Goal: Information Seeking & Learning: Learn about a topic

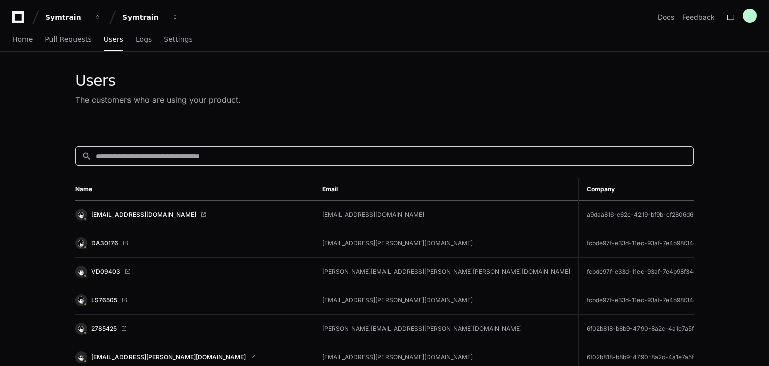
click at [152, 155] on input at bounding box center [391, 157] width 591 height 10
click at [176, 158] on input at bounding box center [391, 157] width 591 height 10
paste input "**********"
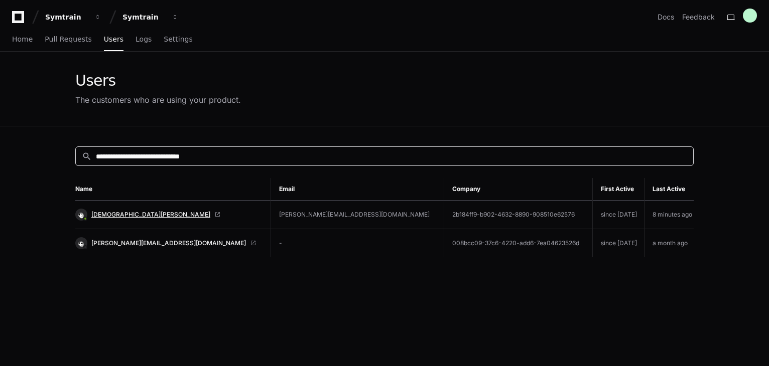
type input "**********"
click at [141, 216] on span "[DEMOGRAPHIC_DATA][PERSON_NAME]" at bounding box center [150, 215] width 119 height 8
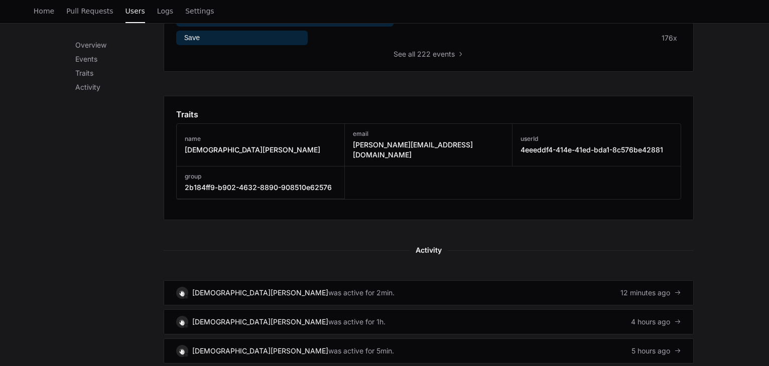
scroll to position [552, 0]
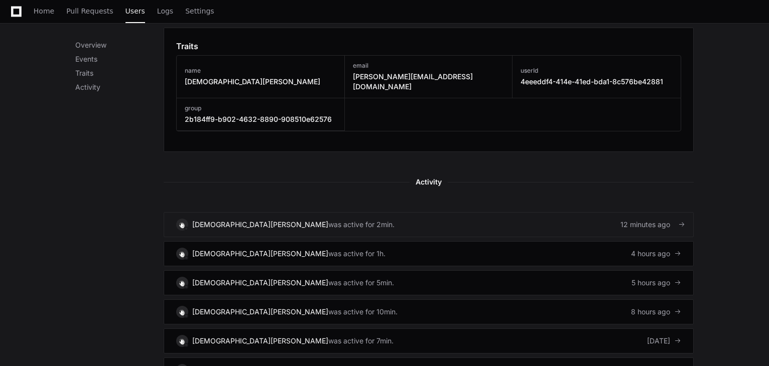
click at [513, 212] on link "Krishna.[PERSON_NAME] was active for 2min. 12 minutes ago" at bounding box center [429, 224] width 530 height 25
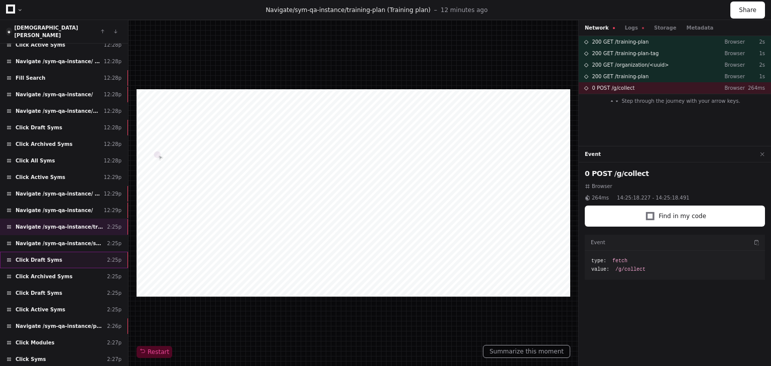
scroll to position [110, 0]
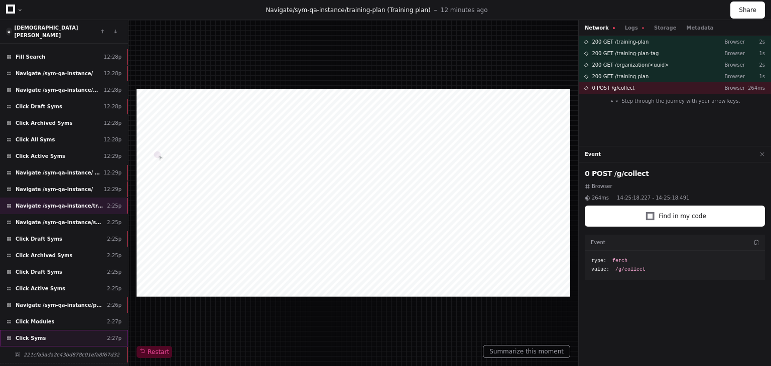
click at [97, 330] on div "Click Syms 2:27p" at bounding box center [64, 338] width 128 height 17
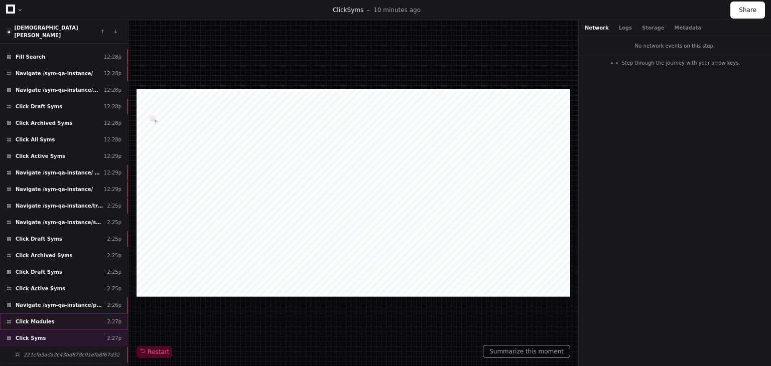
click at [92, 314] on div "Click Modules 2:27p" at bounding box center [64, 322] width 128 height 17
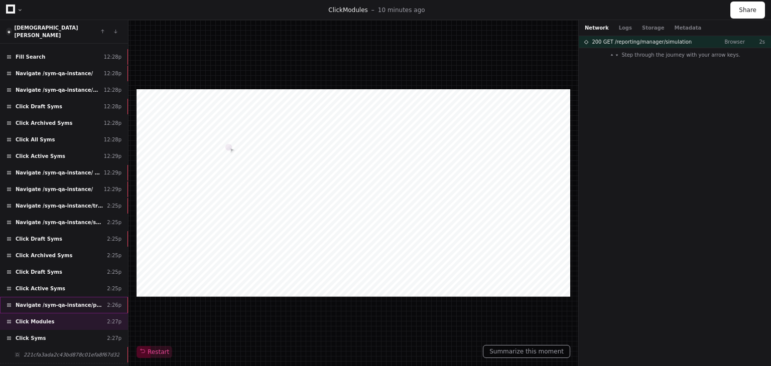
click at [91, 297] on div "Navigate /sym-qa-instance/playback (Playback) 2:26p" at bounding box center [64, 305] width 128 height 17
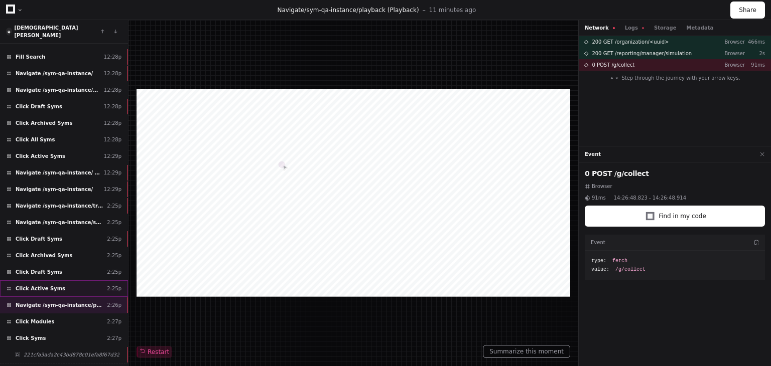
click at [76, 281] on div "Click Active Syms 2:25p" at bounding box center [64, 289] width 128 height 17
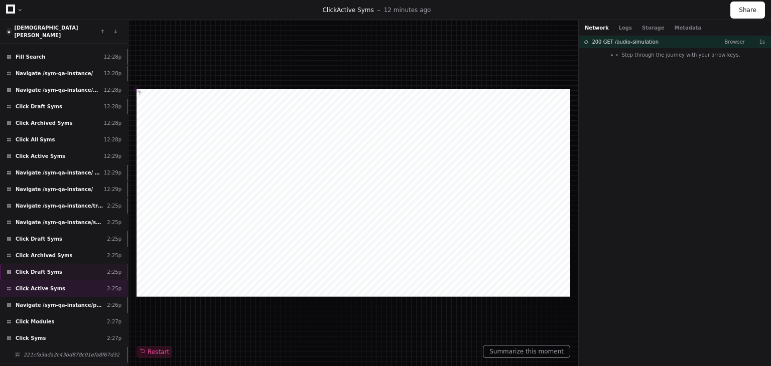
click at [72, 264] on div "Click Draft Syms 2:25p" at bounding box center [64, 272] width 128 height 17
click at [66, 231] on div "Click Draft Syms 2:25p" at bounding box center [64, 239] width 128 height 17
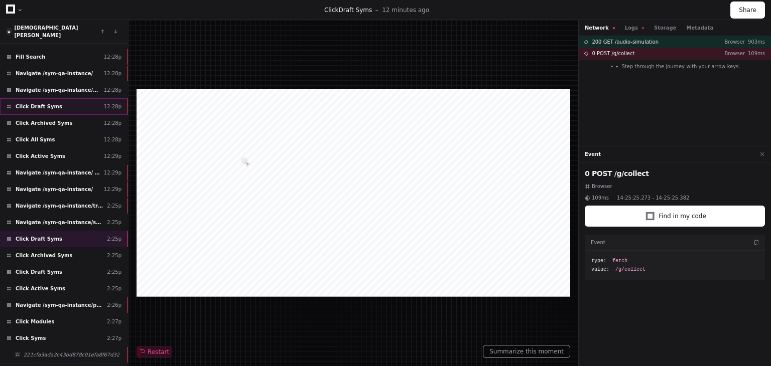
click at [56, 101] on div "Click Draft Syms 12:28p" at bounding box center [64, 106] width 128 height 17
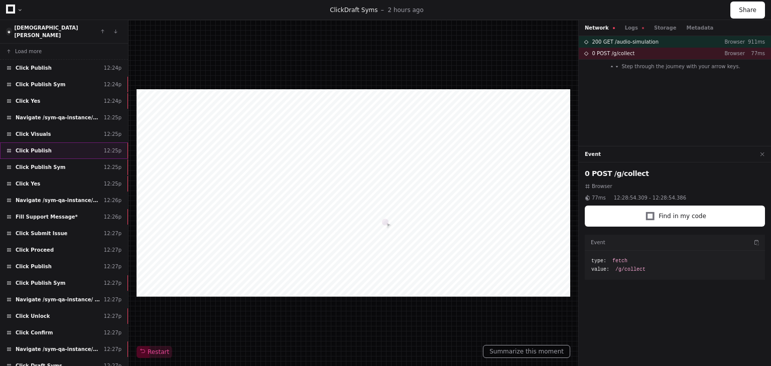
click at [51, 143] on div "Click Publish 12:25p" at bounding box center [64, 151] width 128 height 17
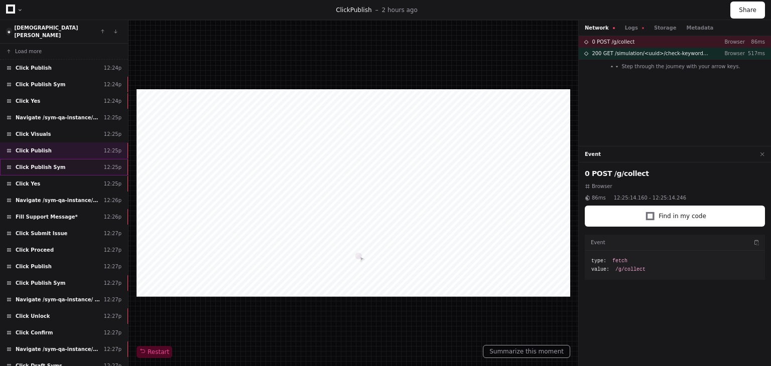
click at [61, 160] on div "Click Publish Sym 12:25p" at bounding box center [64, 167] width 128 height 17
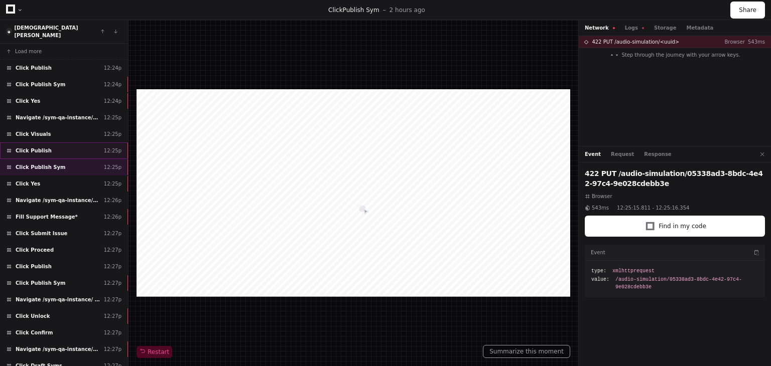
click at [77, 143] on div "Click Publish 12:25p" at bounding box center [64, 151] width 128 height 17
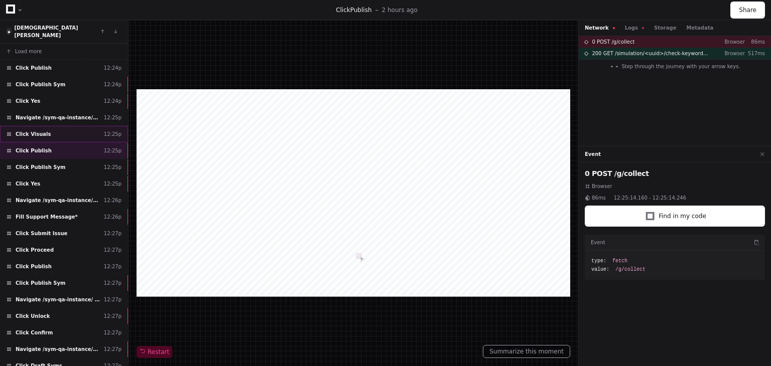
click at [66, 127] on div "Click Visuals 12:25p" at bounding box center [64, 134] width 128 height 17
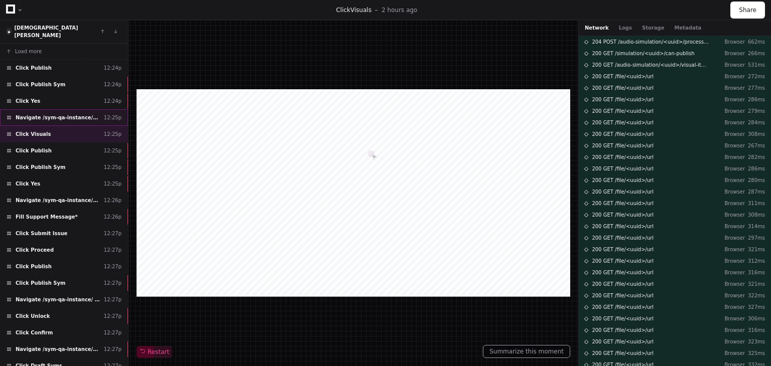
click at [68, 114] on div "Navigate /sym-qa-instance/audio-simulation/*/create-sym 12:25p" at bounding box center [64, 117] width 128 height 17
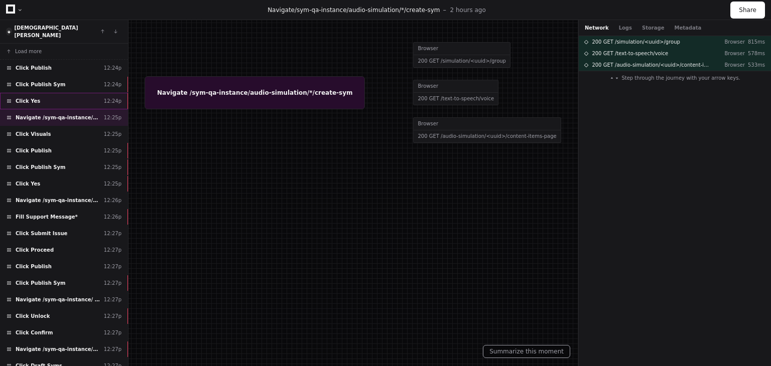
click at [69, 93] on div "Click Yes 12:24p" at bounding box center [64, 101] width 128 height 17
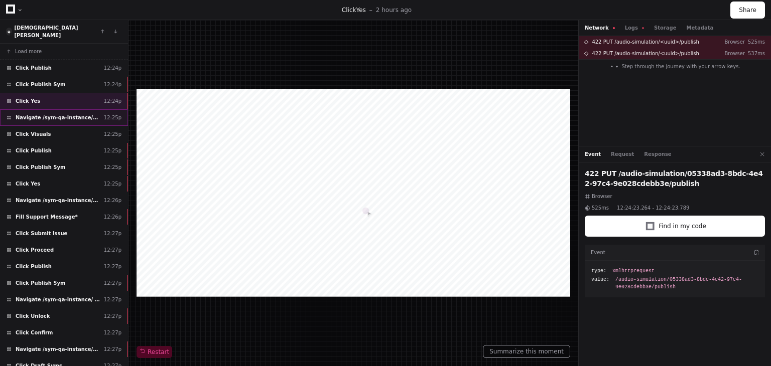
click at [88, 114] on span "Navigate /sym-qa-instance/audio-simulation/*/create-sym" at bounding box center [58, 118] width 84 height 8
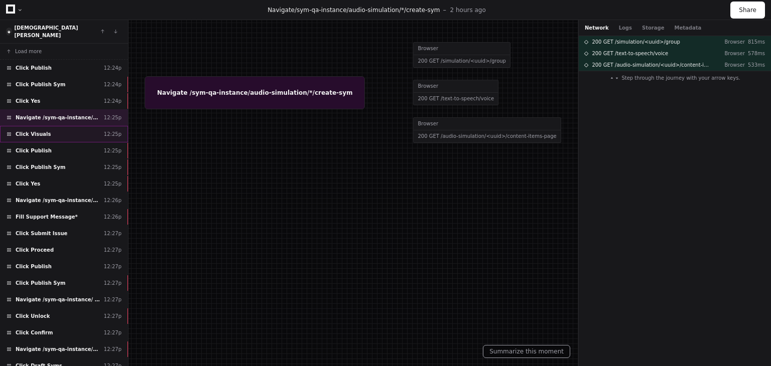
click at [82, 126] on div "Click Visuals 12:25p" at bounding box center [64, 134] width 128 height 17
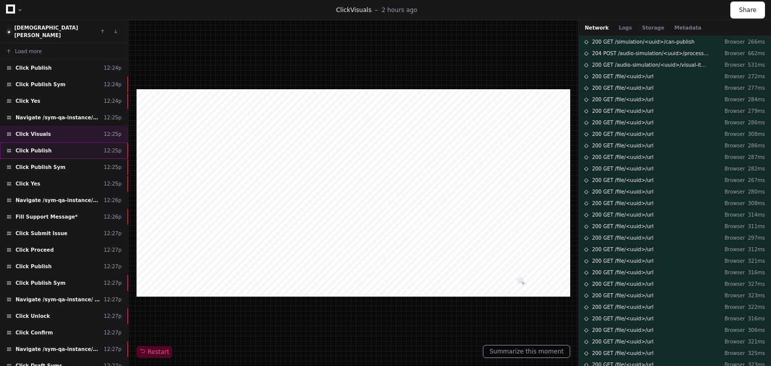
click at [75, 143] on div "Click Publish 12:25p" at bounding box center [64, 151] width 128 height 17
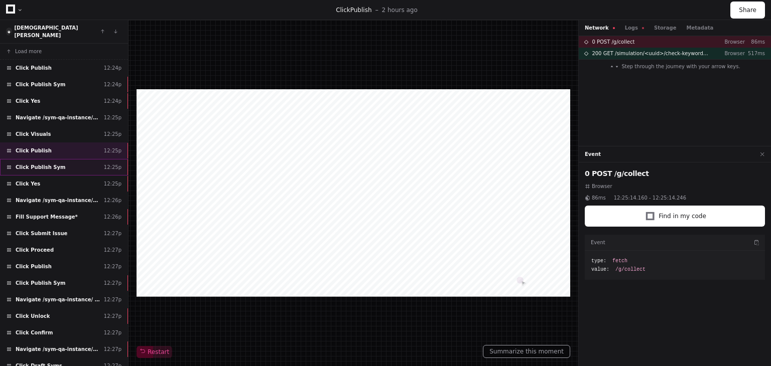
click at [72, 161] on div "Click Publish Sym 12:25p" at bounding box center [64, 167] width 128 height 17
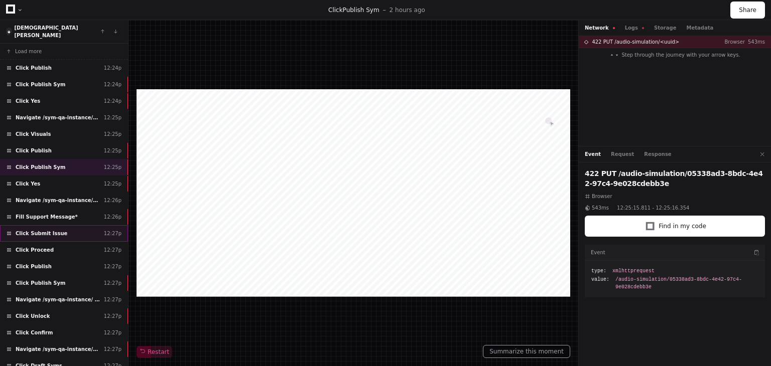
drag, startPoint x: 69, startPoint y: 173, endPoint x: 49, endPoint y: 217, distance: 48.3
click at [49, 218] on div "Load more Click Publish 12:24p Click Publish Sym 12:24p Click Yes 12:24p Naviga…" at bounding box center [64, 209] width 128 height 330
click at [73, 176] on div "Click Yes 12:25p" at bounding box center [64, 184] width 128 height 17
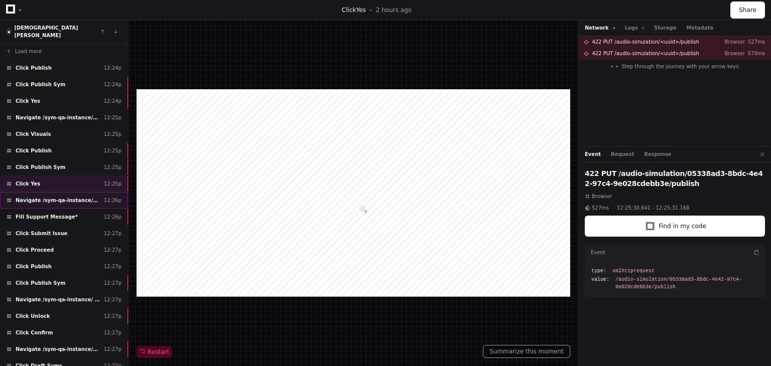
click at [67, 197] on span "Navigate /sym-qa-instance/audio-simulation/*/create-sym" at bounding box center [58, 201] width 84 height 8
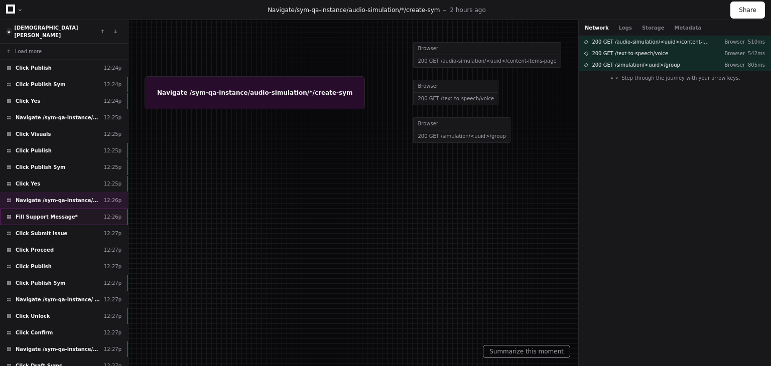
click at [67, 209] on div "Fill Support Message* 12:26p" at bounding box center [64, 217] width 128 height 17
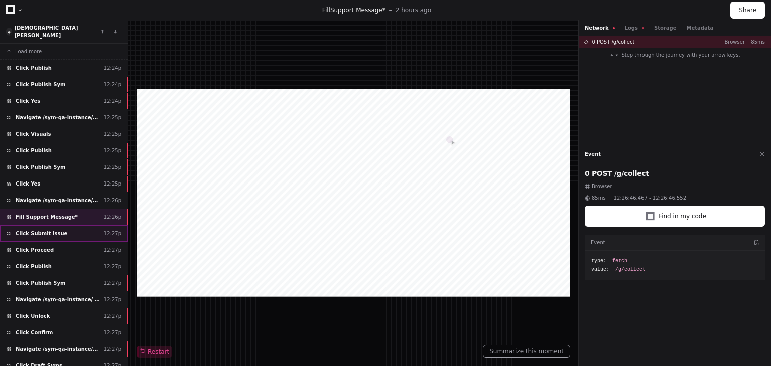
click at [72, 225] on div "Click Submit Issue 12:27p" at bounding box center [64, 233] width 128 height 17
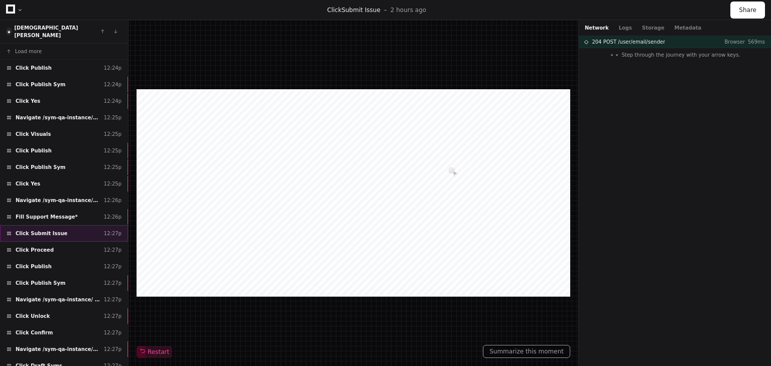
click at [72, 228] on div "Click Submit Issue 12:27p" at bounding box center [64, 233] width 128 height 17
click at [72, 242] on div "Click Proceed 12:27p" at bounding box center [64, 250] width 128 height 17
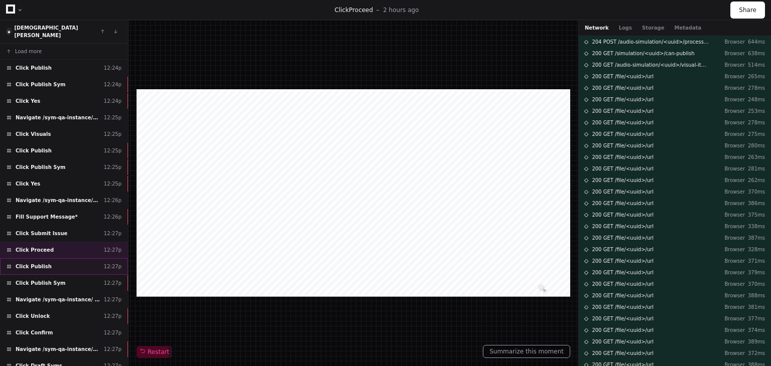
click at [62, 259] on div "Click Publish 12:27p" at bounding box center [64, 267] width 128 height 17
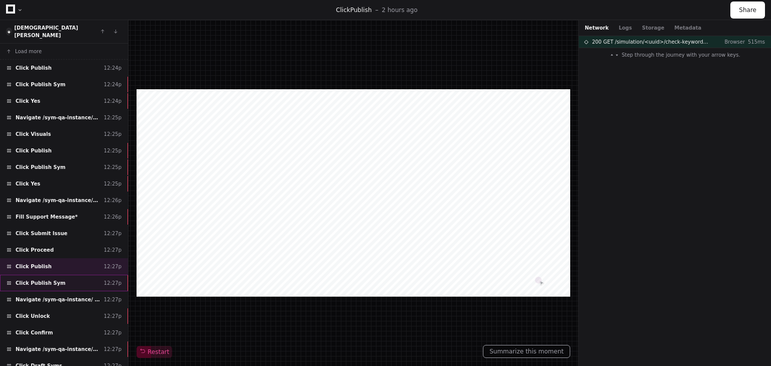
click at [61, 275] on div "Click Publish Sym 12:27p" at bounding box center [64, 283] width 128 height 17
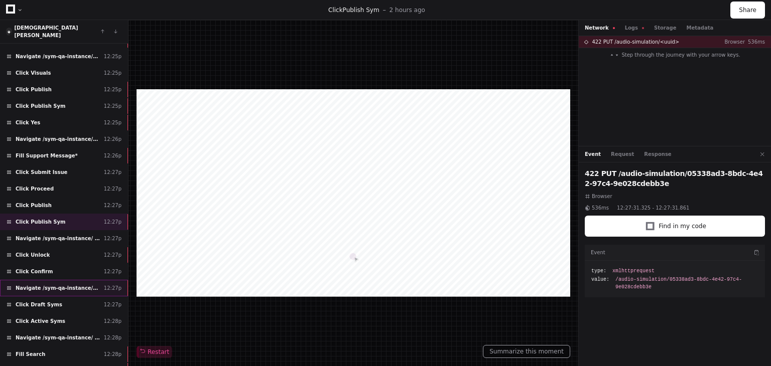
scroll to position [100, 0]
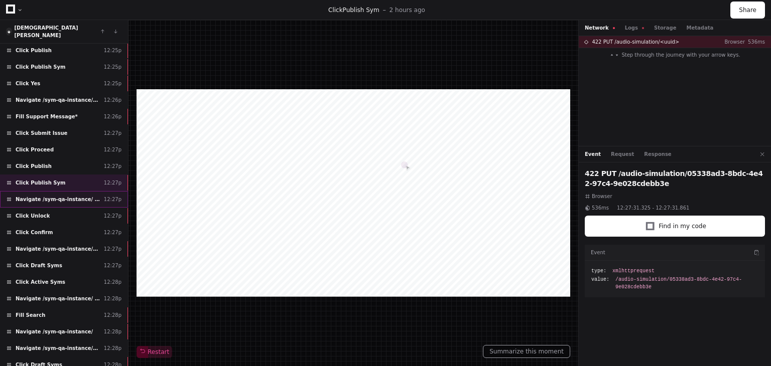
click at [63, 196] on span "Navigate /sym-qa-instance/ (Home)" at bounding box center [58, 200] width 84 height 8
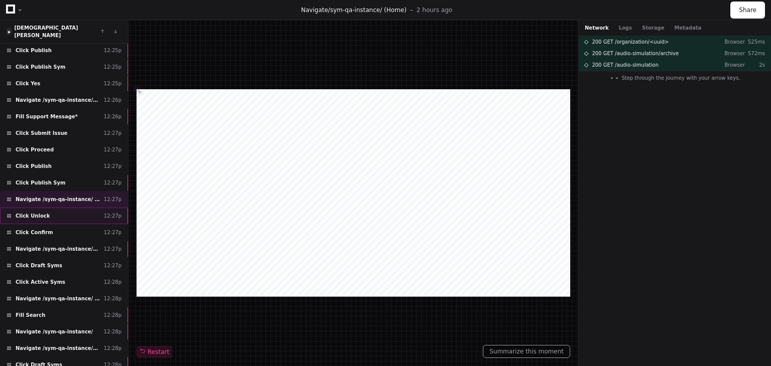
click at [57, 208] on div "Click Unlock 12:27p" at bounding box center [64, 216] width 128 height 17
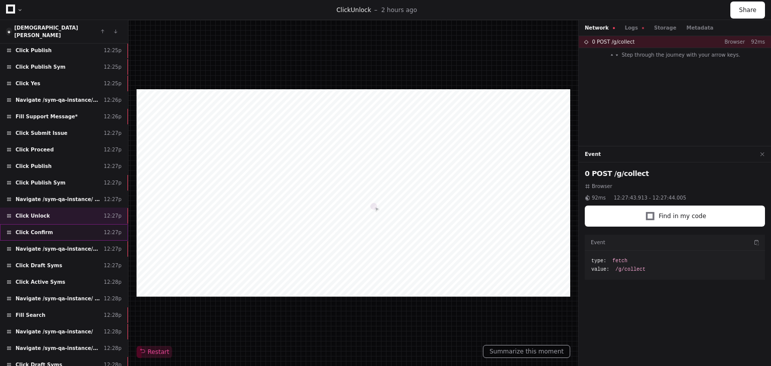
click at [67, 227] on div "Click Confirm 12:27p" at bounding box center [64, 232] width 128 height 17
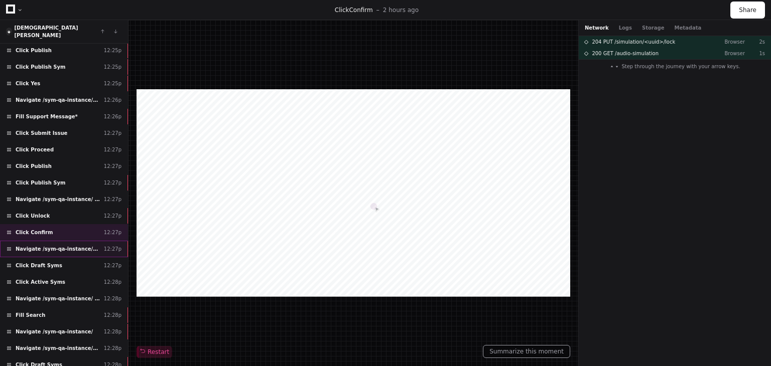
click at [65, 246] on span "Navigate /sym-qa-instance/sym (Syms)" at bounding box center [58, 250] width 84 height 8
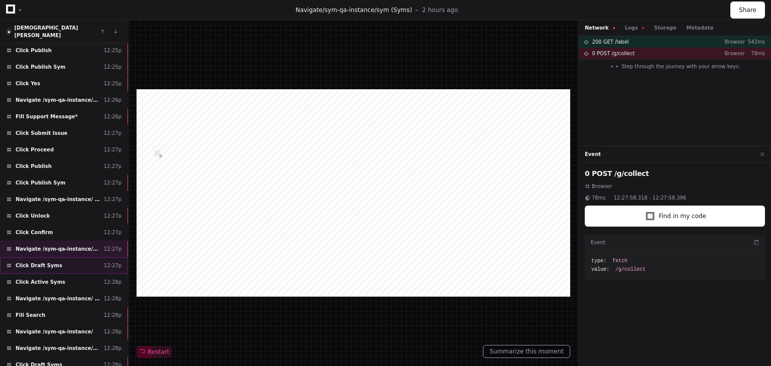
click at [63, 258] on div "Click Draft Syms 12:27p" at bounding box center [64, 266] width 128 height 17
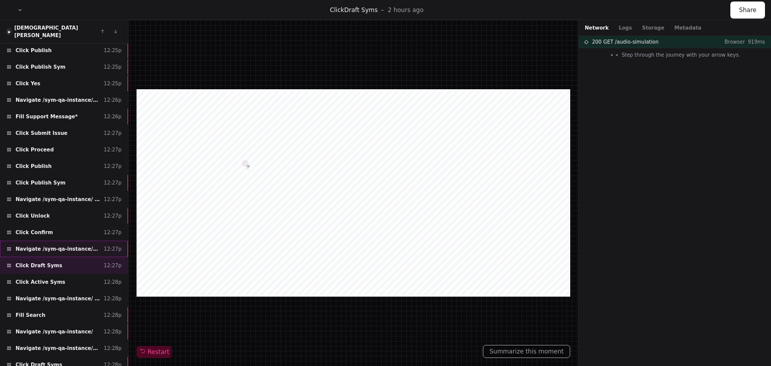
click at [63, 246] on span "Navigate /sym-qa-instance/sym (Syms)" at bounding box center [58, 250] width 84 height 8
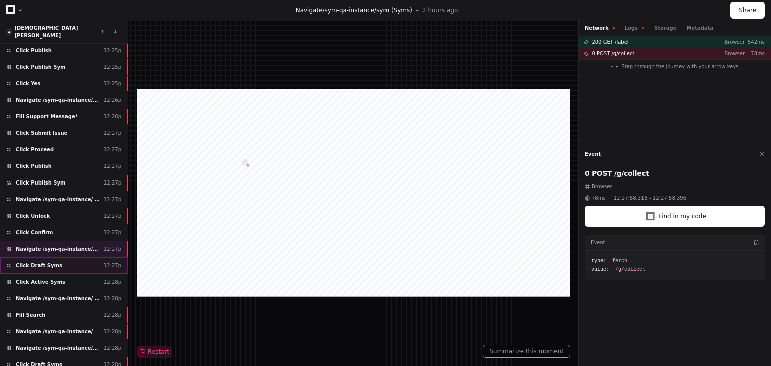
click at [62, 258] on div "Click Draft Syms 12:27p" at bounding box center [64, 266] width 128 height 17
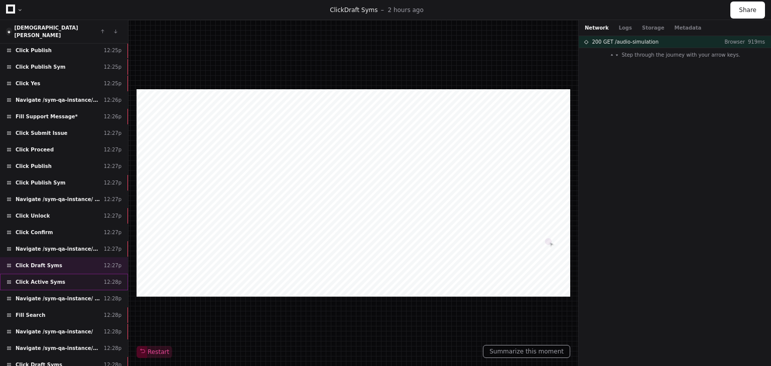
click at [65, 274] on div "Click Active Syms 12:28p" at bounding box center [64, 282] width 128 height 17
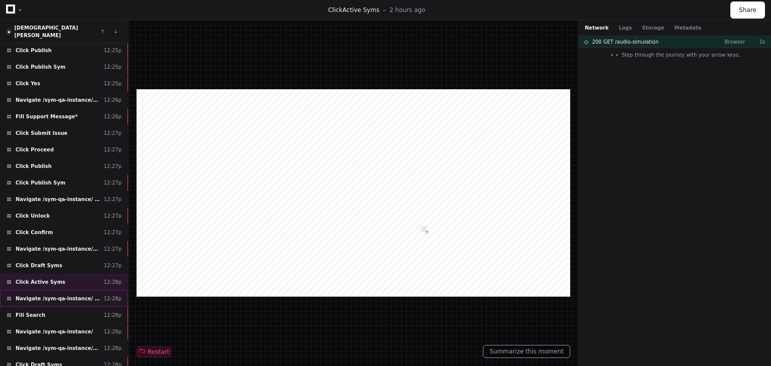
click at [62, 295] on span "Navigate /sym-qa-instance/ (Home)" at bounding box center [58, 299] width 84 height 8
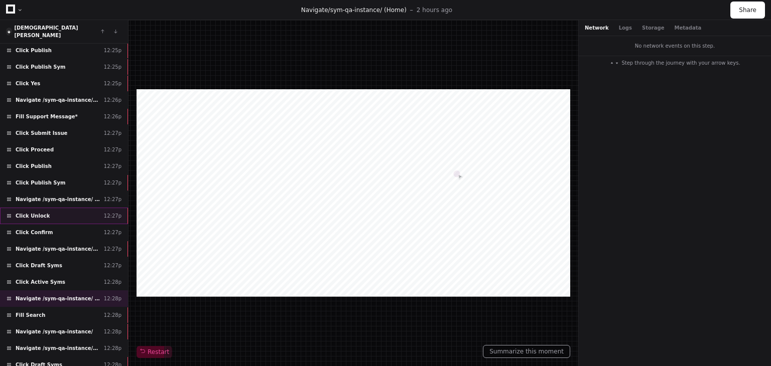
click at [61, 208] on div "Click Unlock 12:27p" at bounding box center [64, 216] width 128 height 17
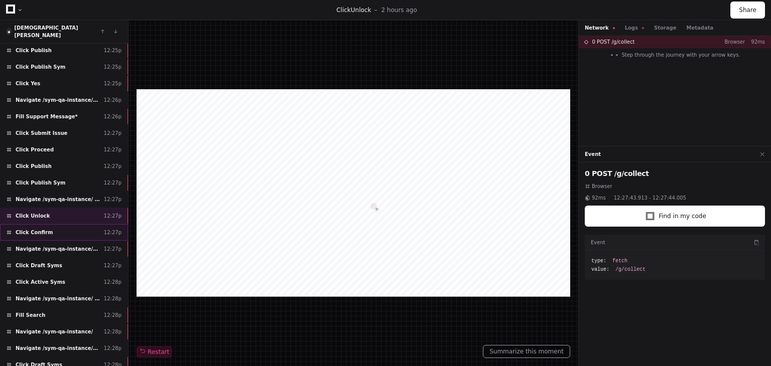
click at [67, 224] on div "Click Confirm 12:27p" at bounding box center [64, 232] width 128 height 17
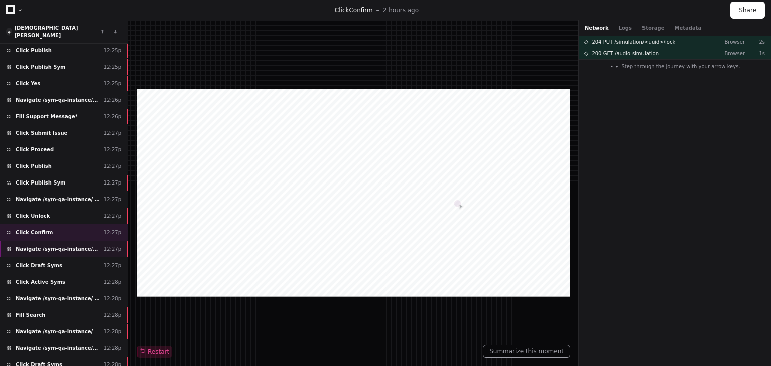
click at [74, 243] on div "Navigate /sym-qa-instance/sym (Syms) 12:27p" at bounding box center [64, 249] width 128 height 17
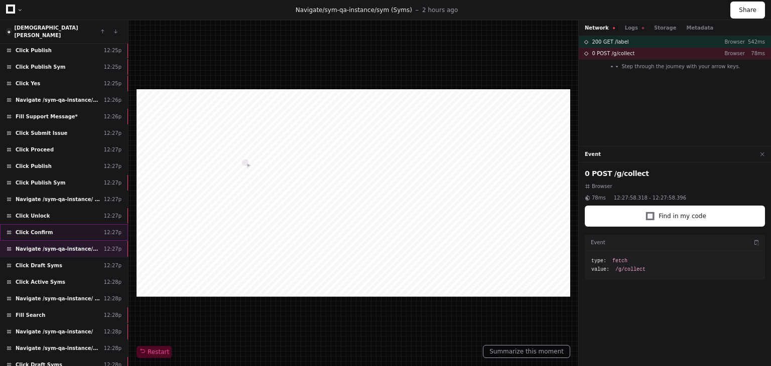
click at [66, 227] on div "Click Confirm 12:27p" at bounding box center [64, 232] width 128 height 17
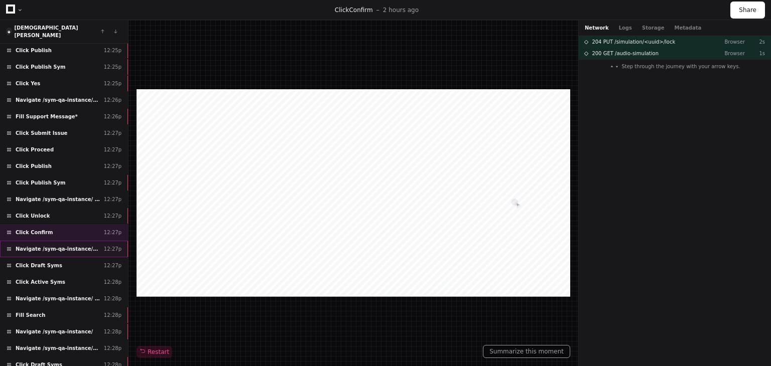
click at [65, 246] on span "Navigate /sym-qa-instance/sym (Syms)" at bounding box center [58, 250] width 84 height 8
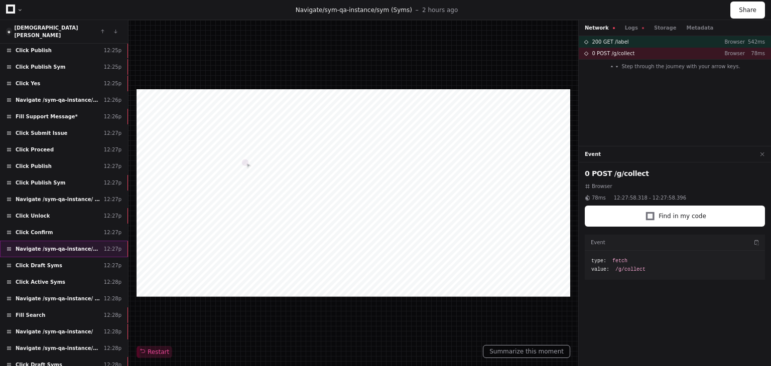
click at [64, 246] on span "Navigate /sym-qa-instance/sym (Syms)" at bounding box center [58, 250] width 84 height 8
click at [74, 224] on div "Click Confirm 12:27p" at bounding box center [64, 232] width 128 height 17
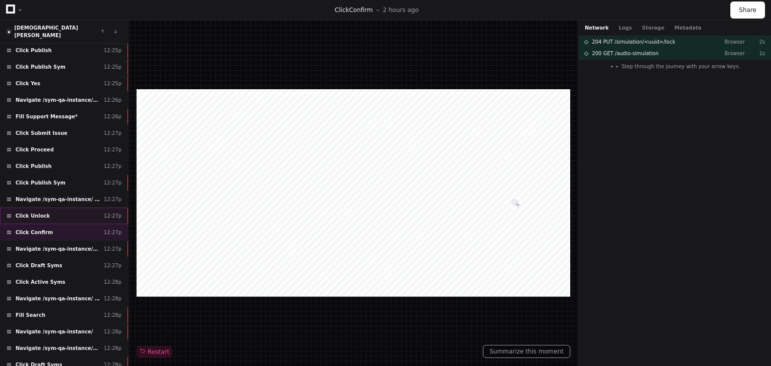
click at [68, 208] on div "Click Unlock 12:27p" at bounding box center [64, 216] width 128 height 17
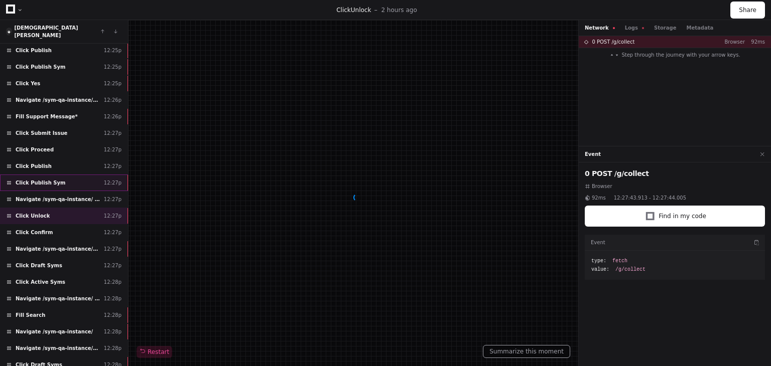
click at [68, 176] on div "Click Publish Sym 12:27p" at bounding box center [64, 183] width 128 height 17
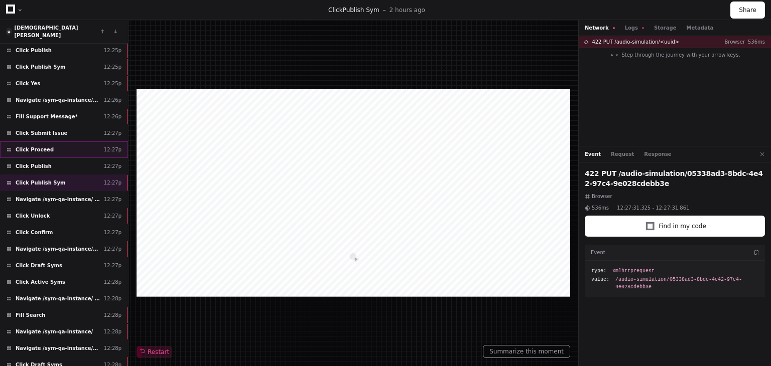
click at [64, 142] on div "Click Proceed 12:27p" at bounding box center [64, 150] width 128 height 17
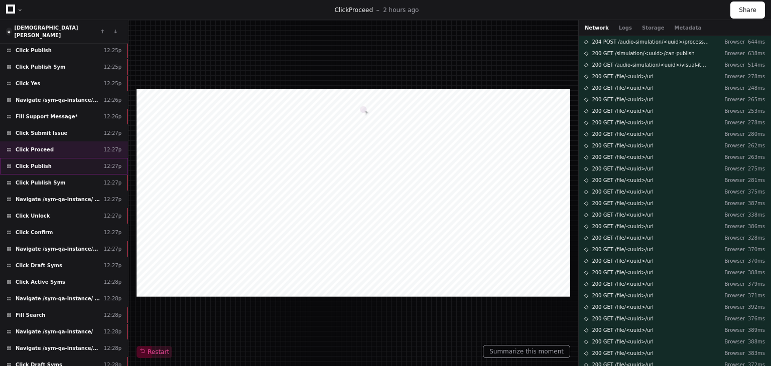
click at [61, 158] on div "Click Publish 12:27p" at bounding box center [64, 166] width 128 height 17
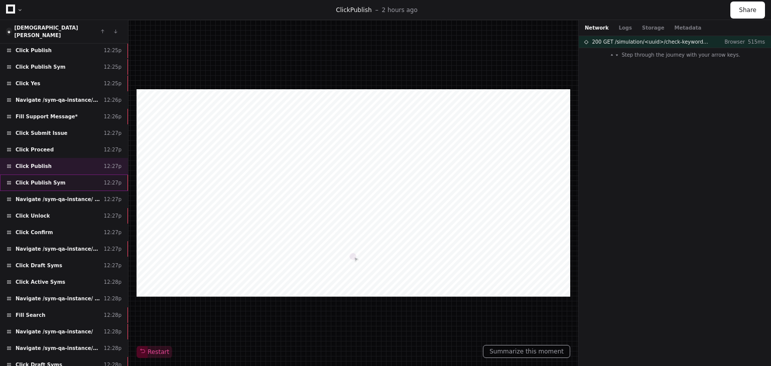
click at [72, 175] on div "Click Publish Sym 12:27p" at bounding box center [64, 183] width 128 height 17
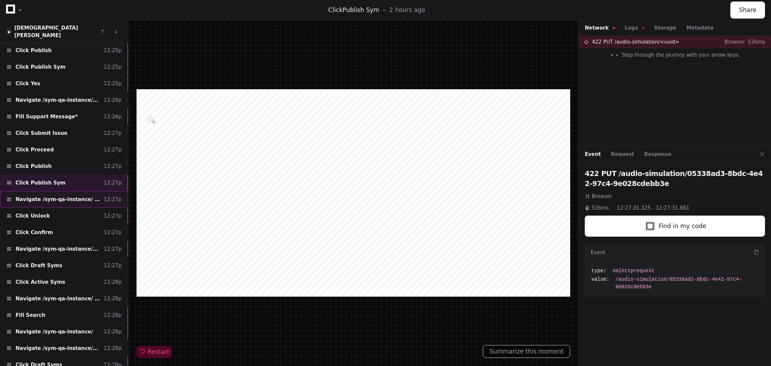
click at [76, 196] on span "Navigate /sym-qa-instance/ (Home)" at bounding box center [58, 200] width 84 height 8
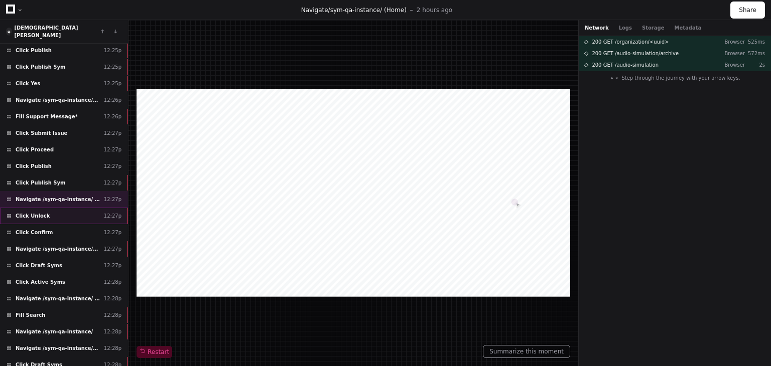
click at [52, 208] on div "Click Unlock 12:27p" at bounding box center [64, 216] width 128 height 17
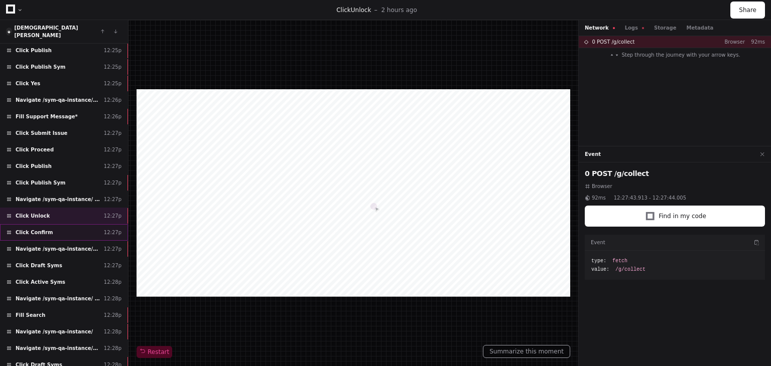
click at [28, 227] on div "Click Confirm 12:27p" at bounding box center [64, 232] width 128 height 17
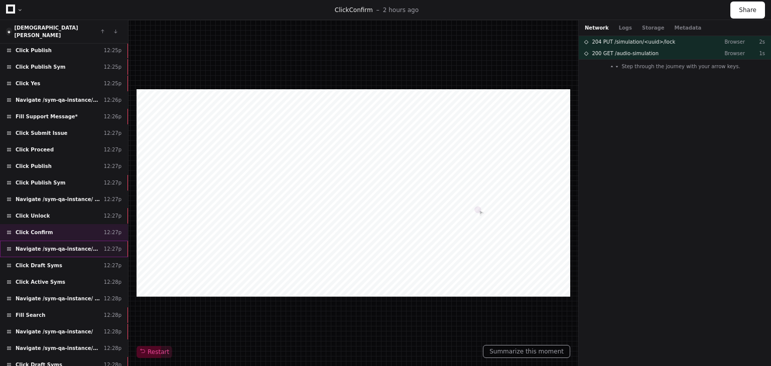
click at [72, 242] on div "Navigate /sym-qa-instance/sym (Syms) 12:27p" at bounding box center [64, 249] width 128 height 17
